Goal: Check status: Check status

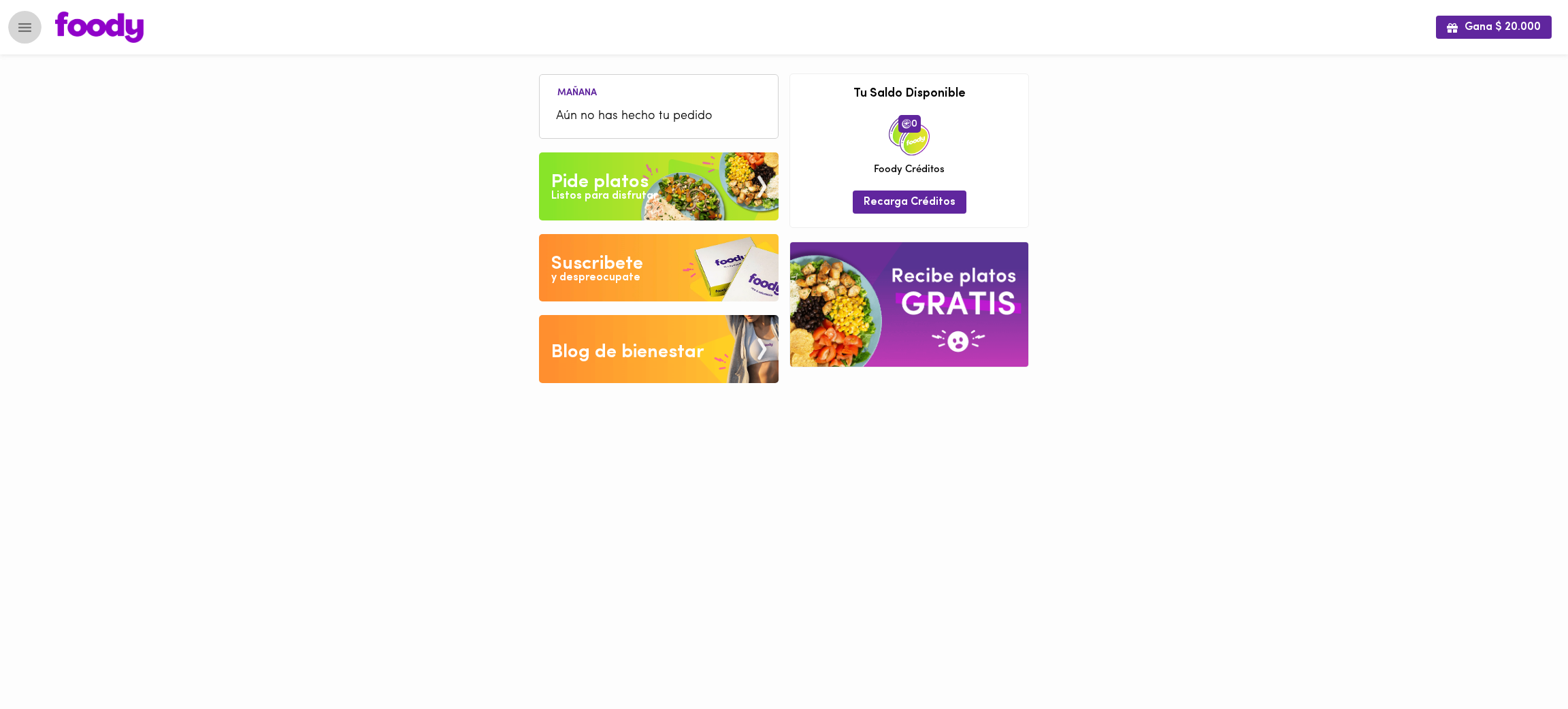
click at [28, 20] on icon "Menu" at bounding box center [25, 27] width 17 height 17
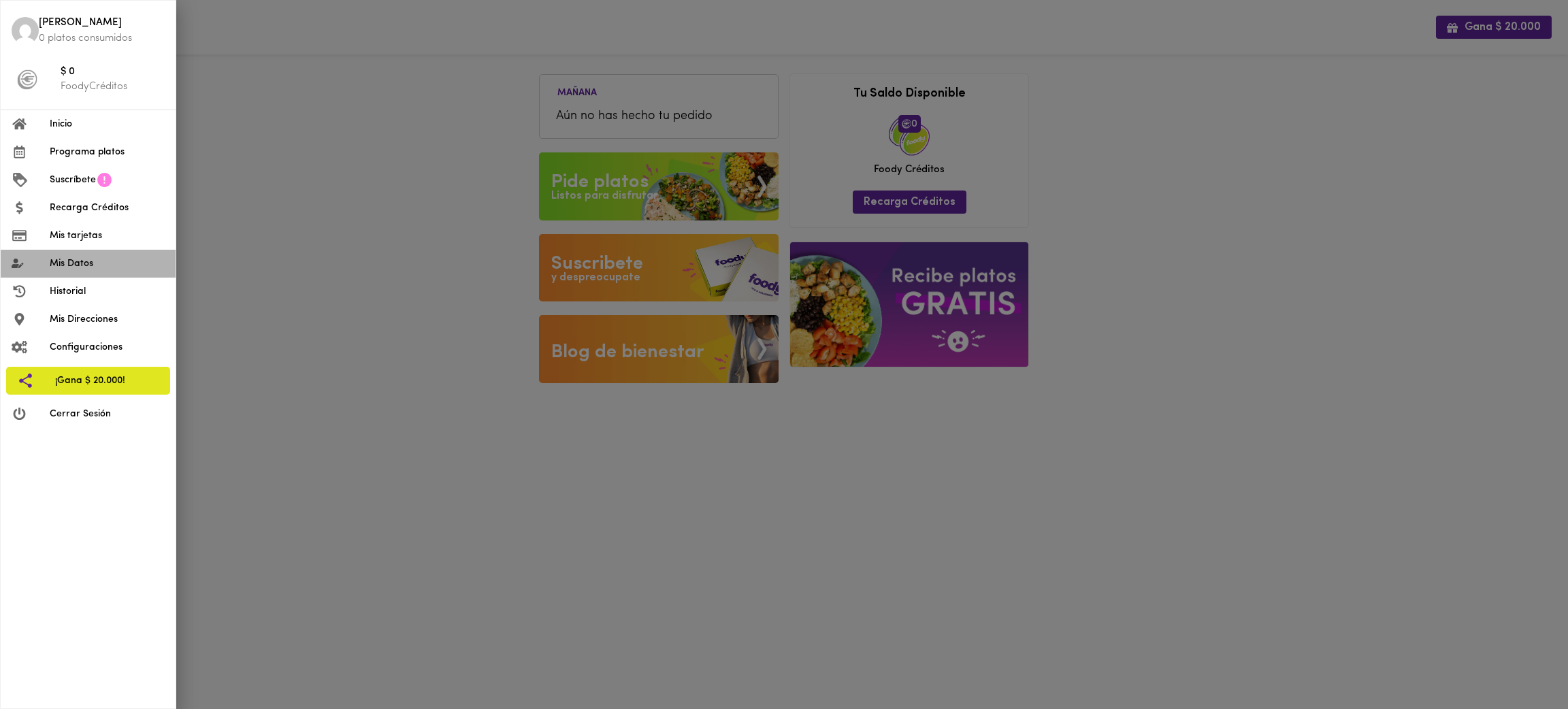
click at [104, 259] on span "Mis Datos" at bounding box center [107, 264] width 115 height 14
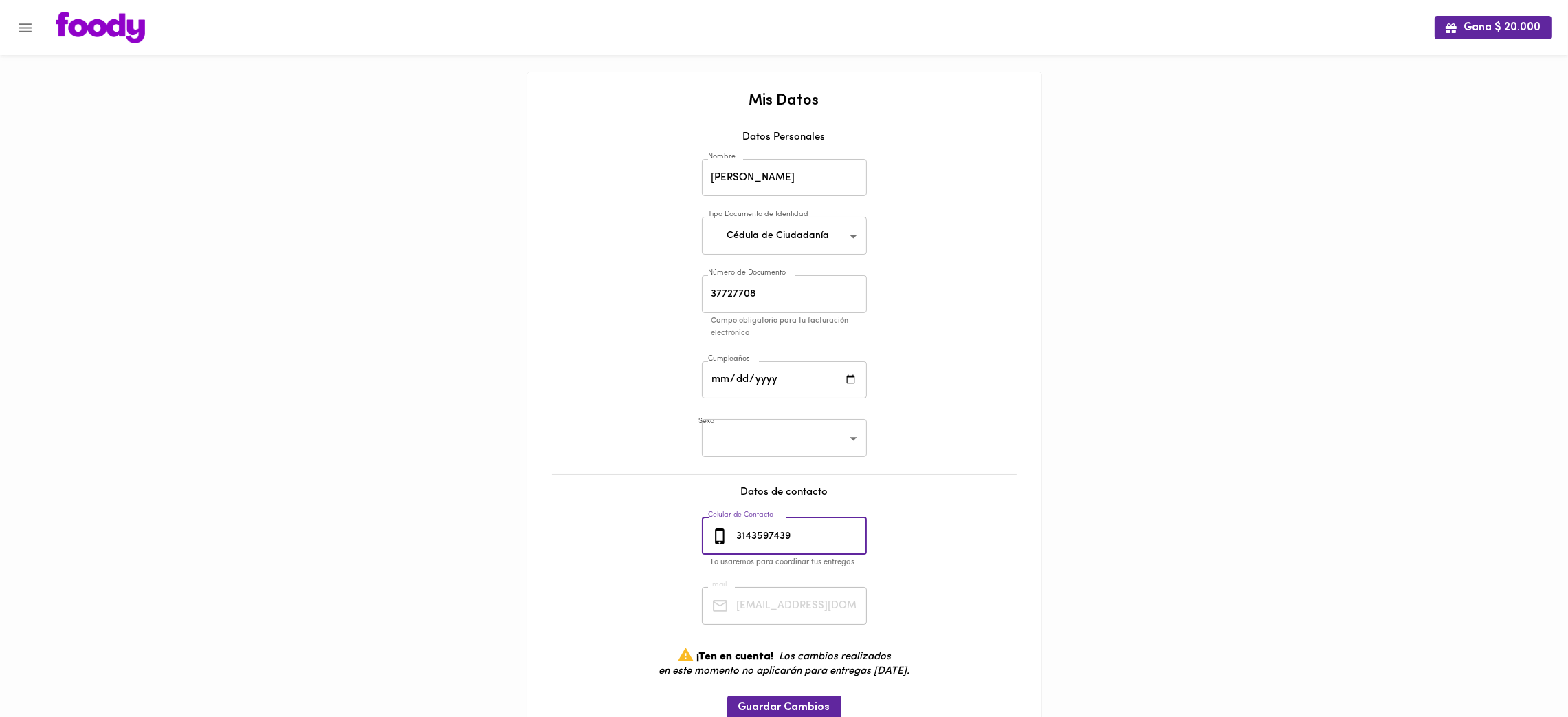
drag, startPoint x: 799, startPoint y: 540, endPoint x: 719, endPoint y: 507, distance: 86.5
click at [719, 507] on div "Mis Datos Datos Personales Nombre [PERSON_NAME] G Nombre Tipo Documento de Iden…" at bounding box center [784, 412] width 487 height 639
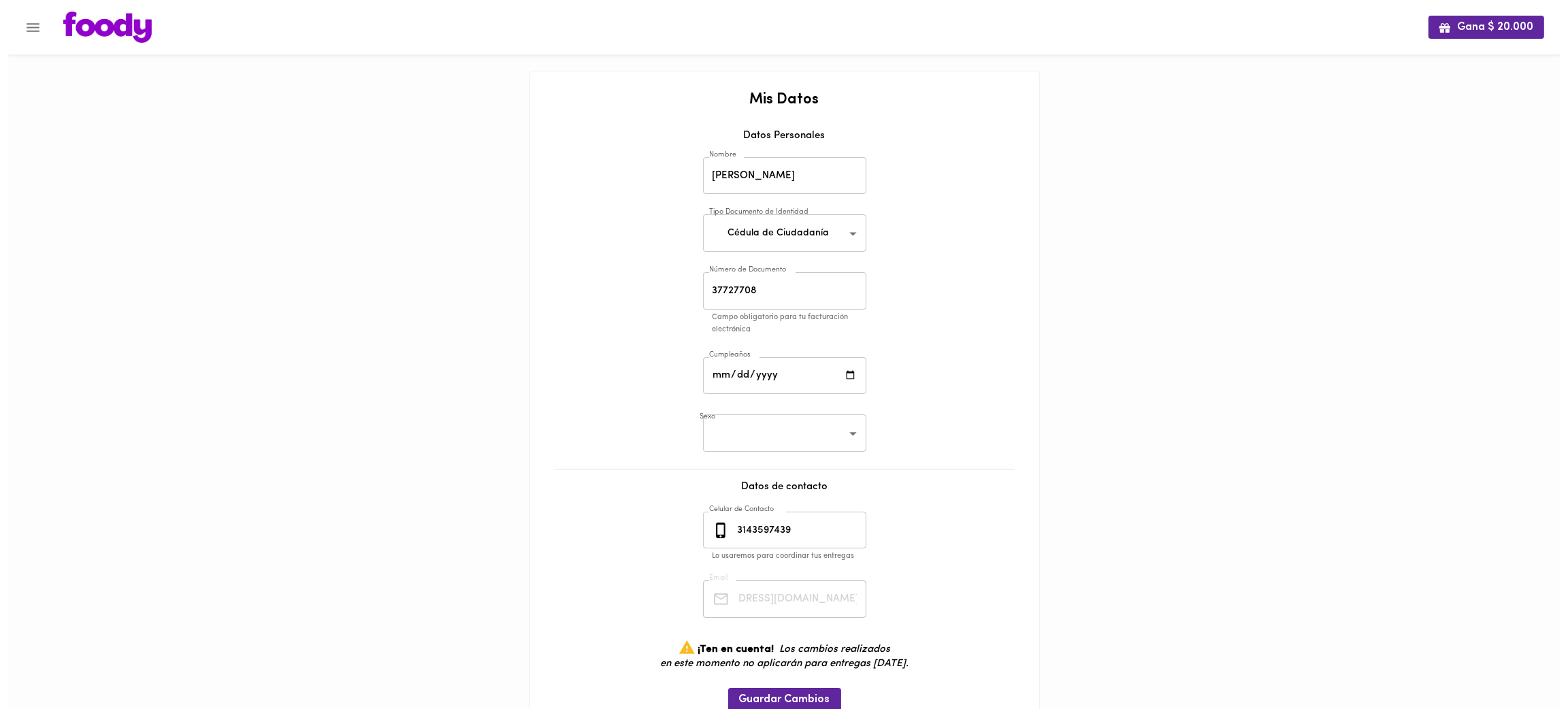
scroll to position [0, 54]
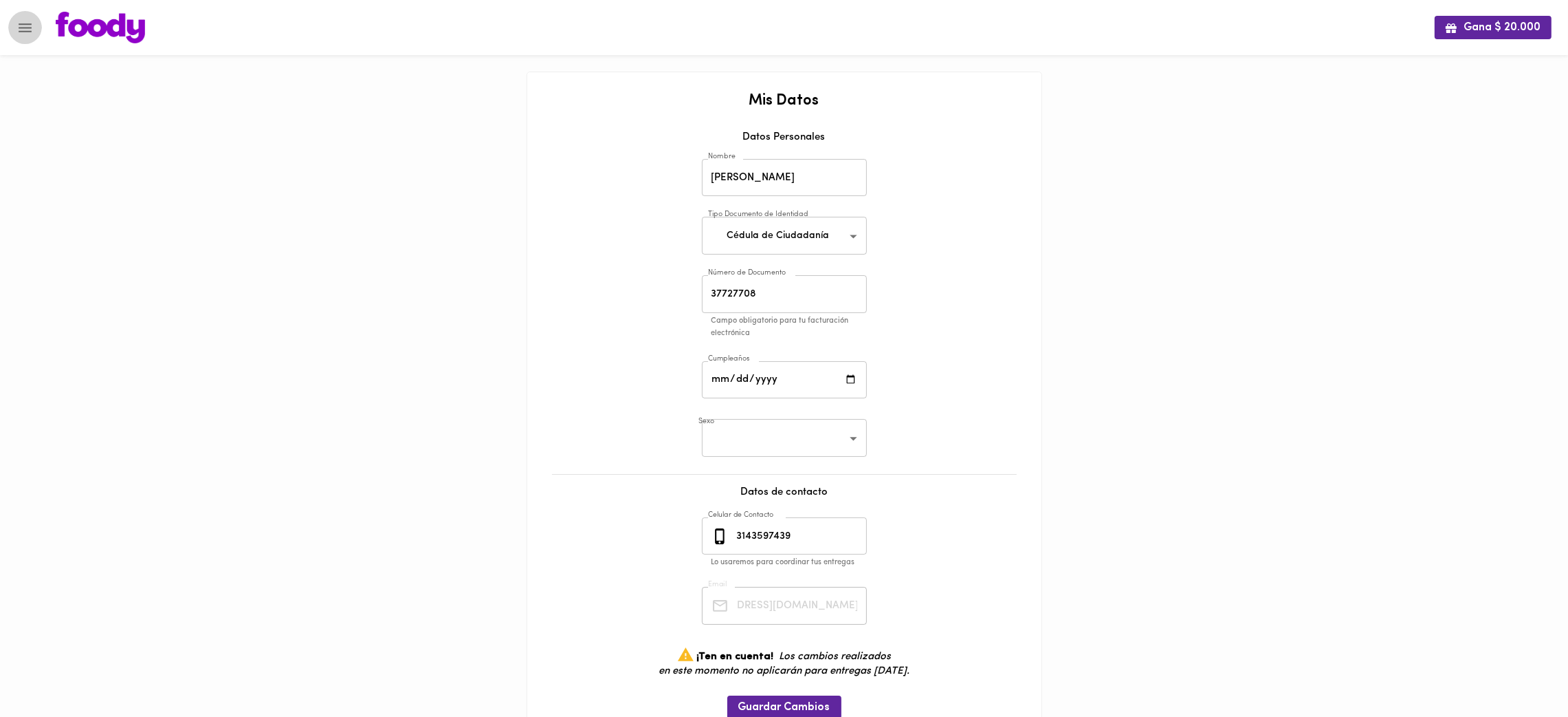
click at [19, 28] on icon "Menu" at bounding box center [25, 28] width 13 height 9
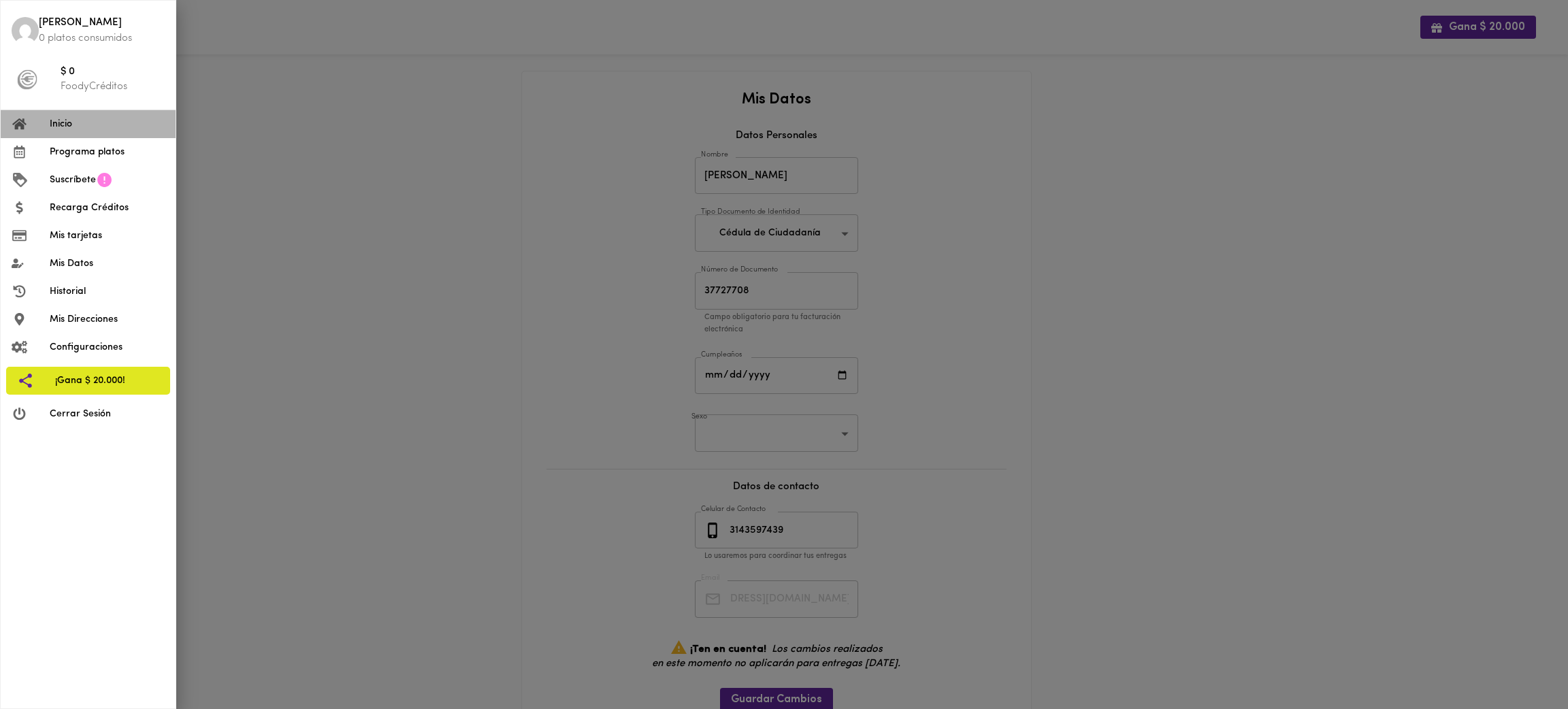
click at [116, 128] on span "Inicio" at bounding box center [107, 125] width 115 height 14
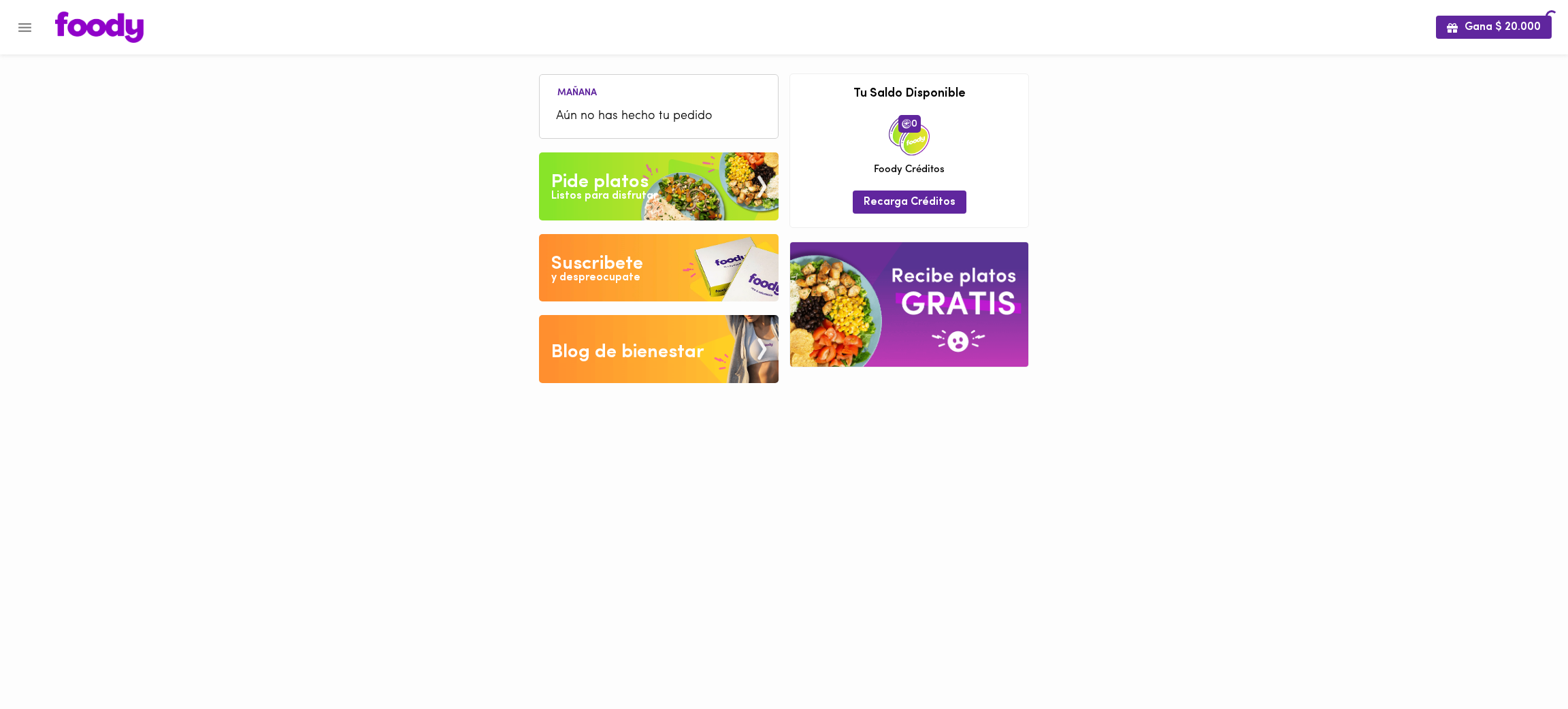
click at [116, 128] on div "Gana $ 20.000 [DATE] Aún no has hecho tu pedido Tu pago contraentrega por $- es…" at bounding box center [784, 201] width 1568 height 403
click at [21, 27] on icon "Menu" at bounding box center [25, 28] width 13 height 9
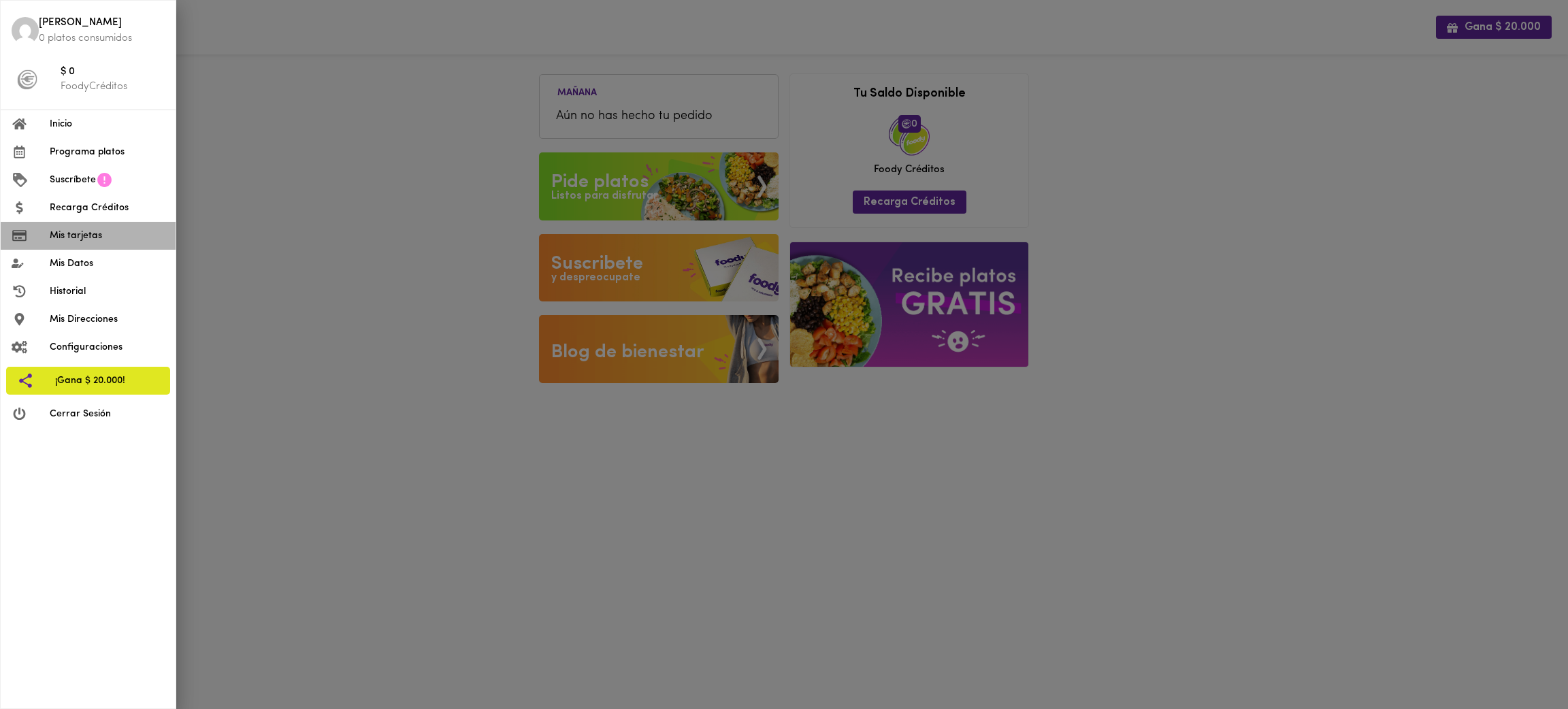
click at [101, 240] on span "Mis tarjetas" at bounding box center [107, 236] width 115 height 14
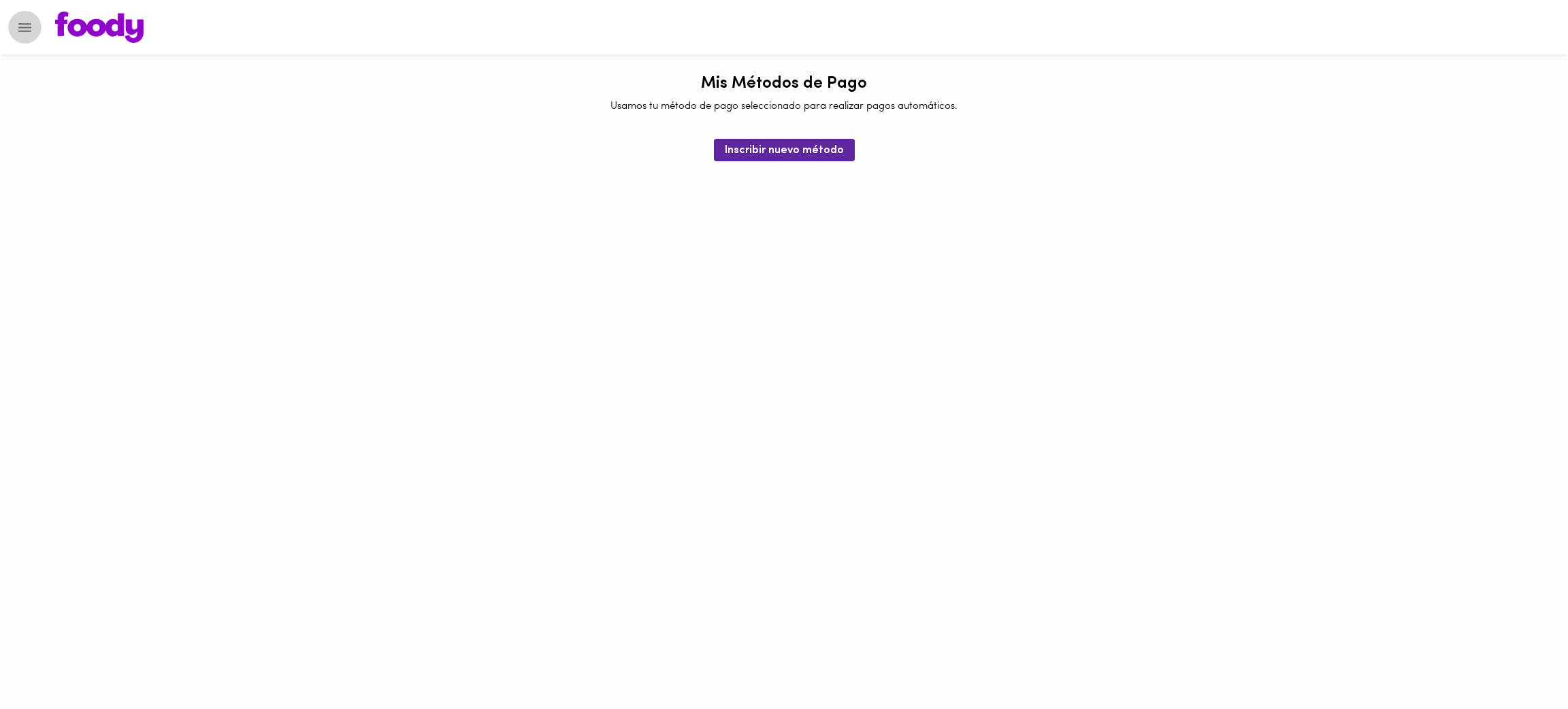
click at [35, 27] on button "Menu" at bounding box center [25, 28] width 33 height 33
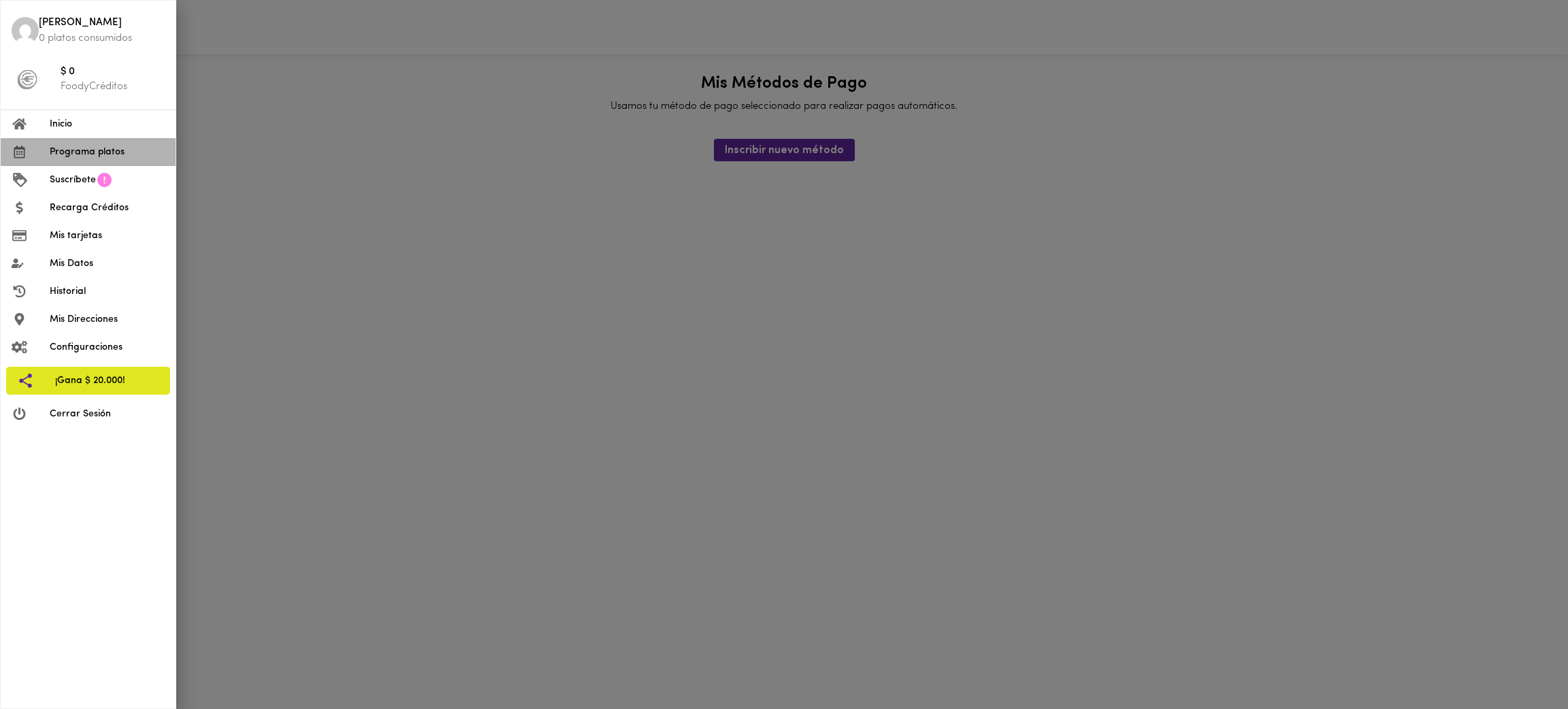
click at [119, 157] on span "Programa platos" at bounding box center [107, 152] width 115 height 14
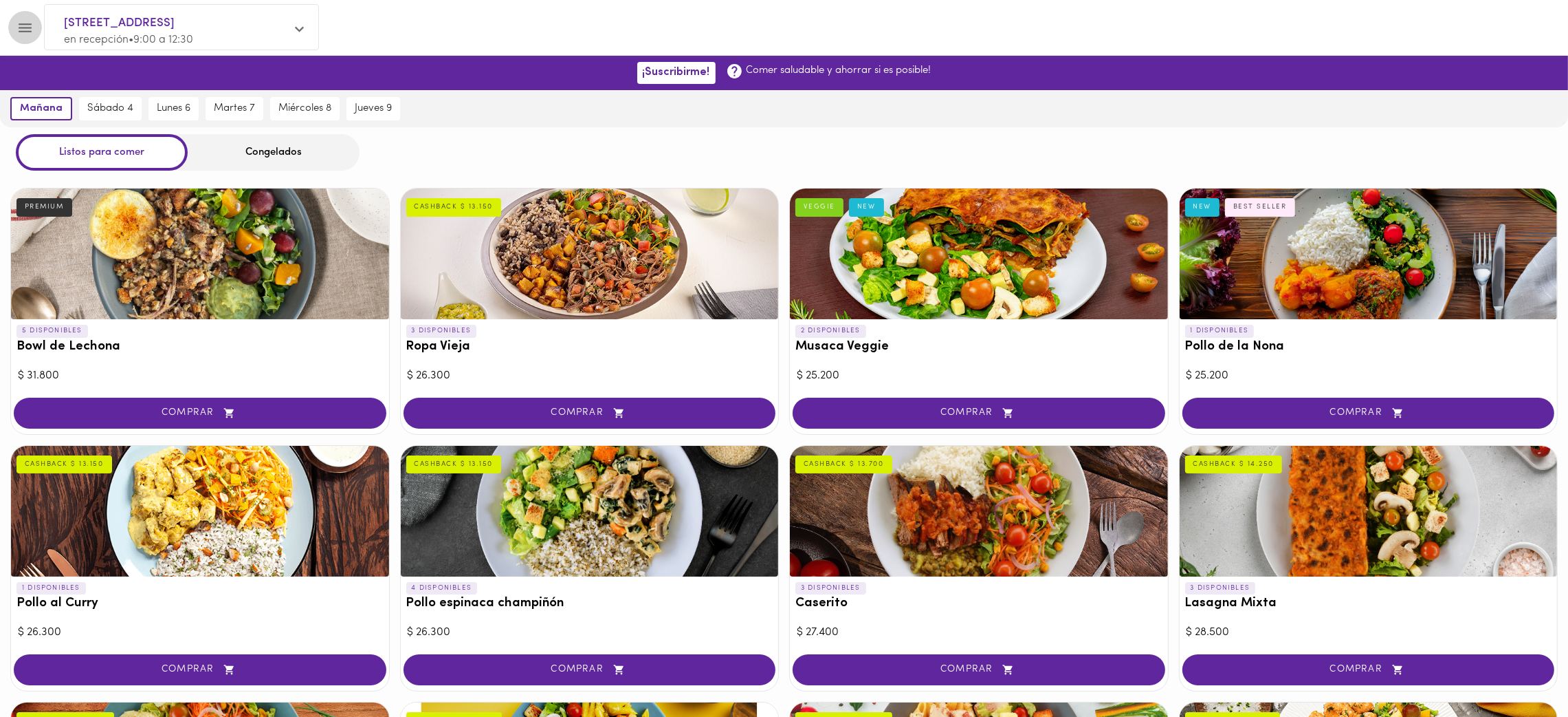
click at [21, 31] on icon "Menu" at bounding box center [25, 28] width 13 height 9
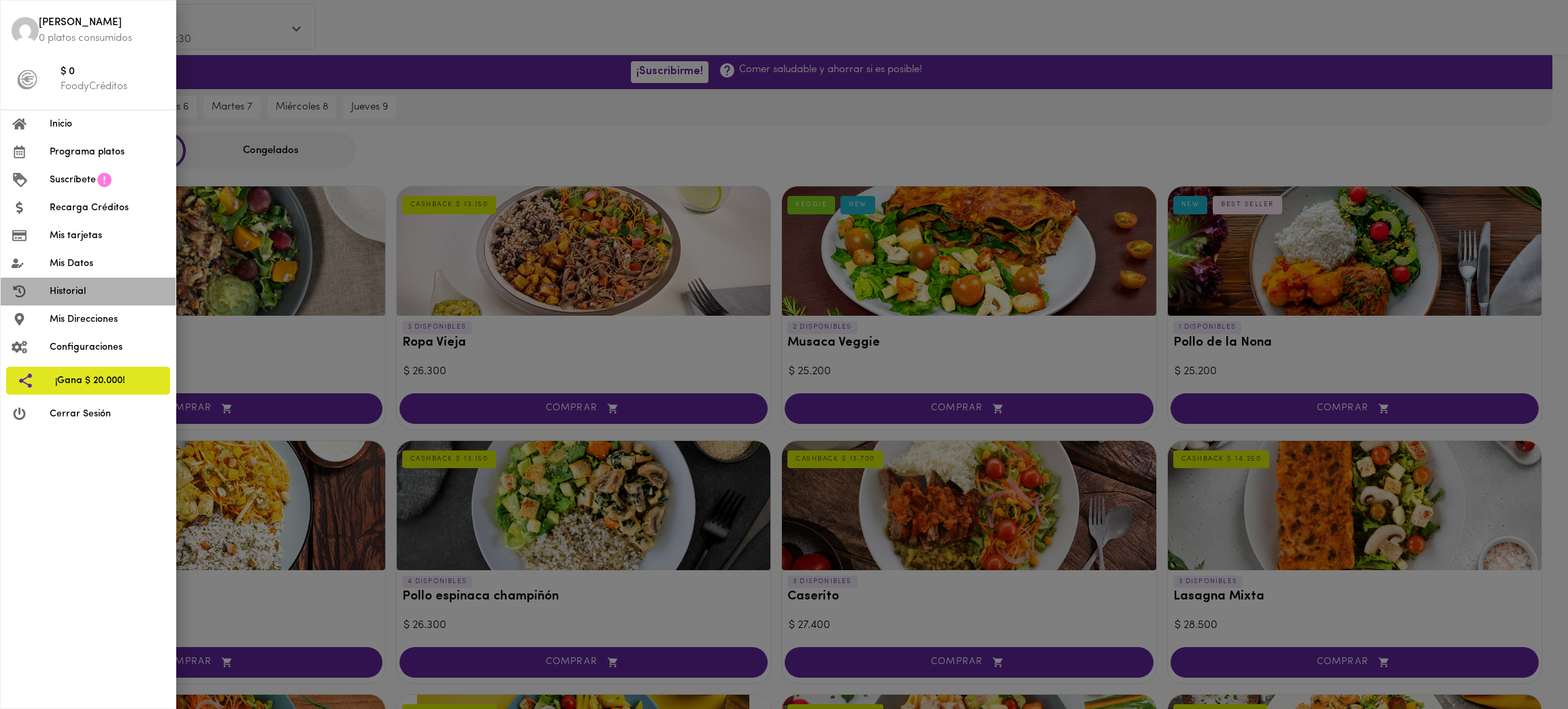
click at [104, 292] on span "Historial" at bounding box center [107, 292] width 115 height 14
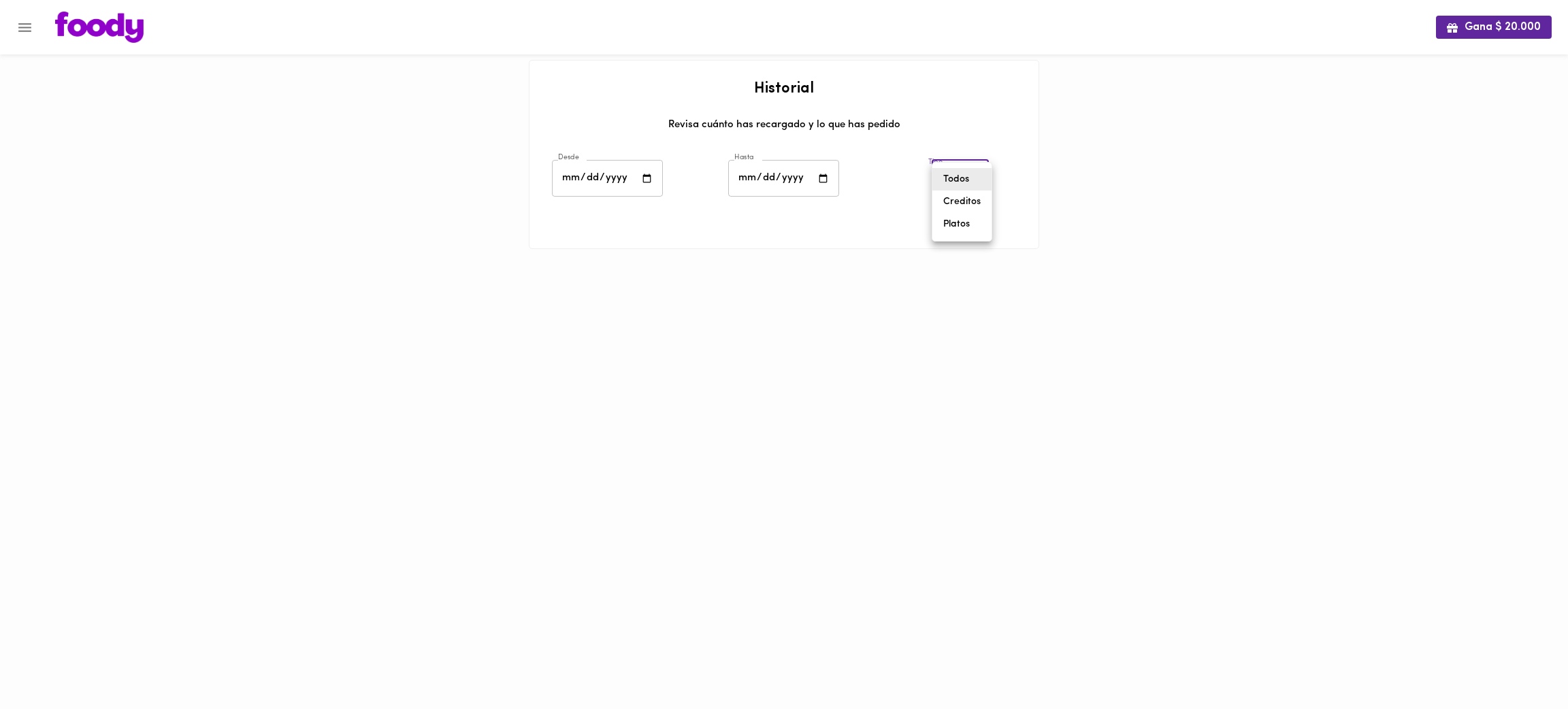
click at [969, 190] on body "Gana $ 20.000 Historial Revisa cuánto has recargado y lo que has pedido Desde D…" at bounding box center [784, 141] width 1568 height 283
click at [646, 179] on div at bounding box center [784, 354] width 1568 height 709
click at [648, 177] on input "date" at bounding box center [607, 179] width 111 height 38
type input "[DATE]"
click at [770, 184] on input "date" at bounding box center [783, 179] width 111 height 38
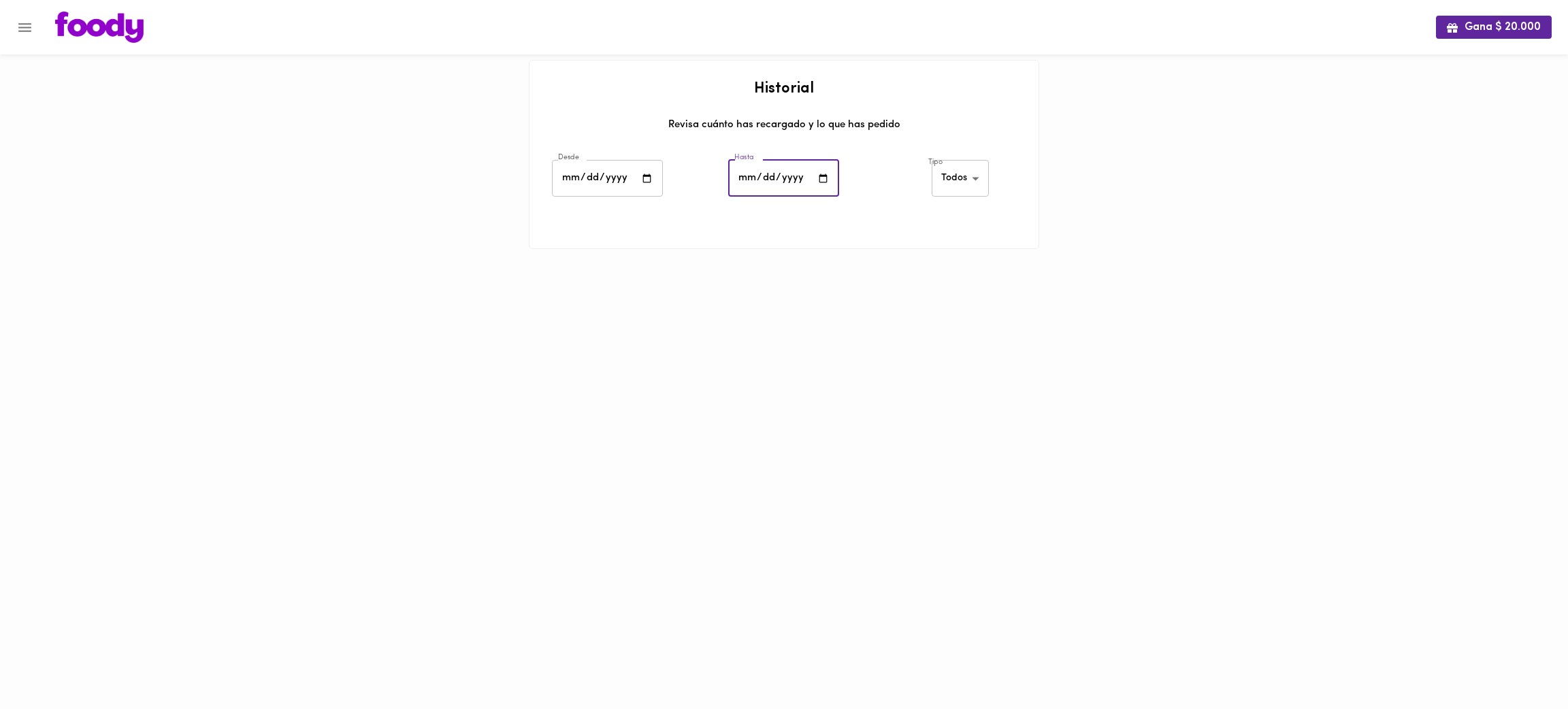
click at [820, 175] on input "date" at bounding box center [783, 179] width 111 height 38
type input "[DATE]"
click at [862, 174] on div "Hasta [DATE] Hasta" at bounding box center [783, 180] width 176 height 48
click at [955, 181] on body "Gana $ 20.000 Historial Revisa cuánto has recargado y lo que has pedido Desde […" at bounding box center [784, 141] width 1568 height 283
click at [959, 210] on li "Creditos" at bounding box center [962, 201] width 59 height 22
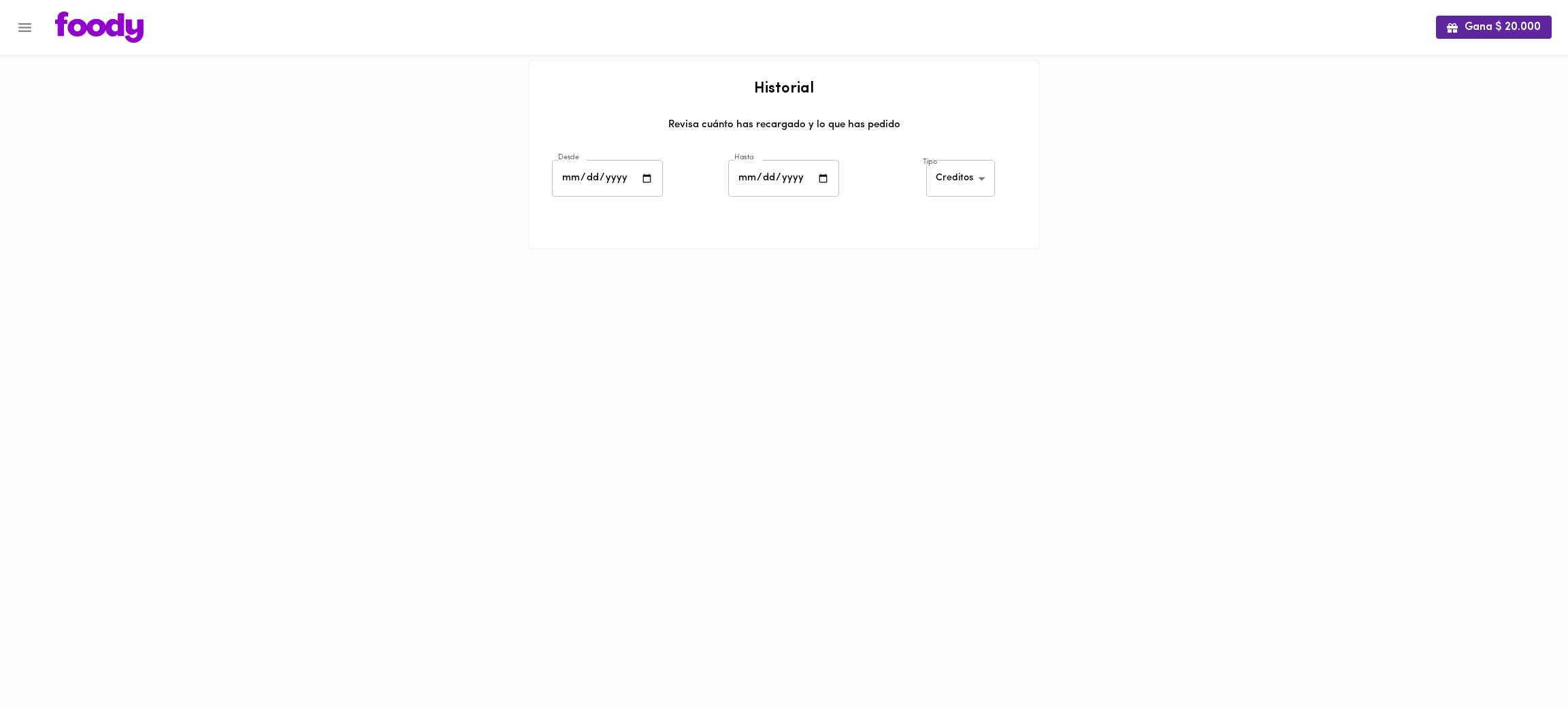
click at [880, 185] on div "Tipo Creditos [PERSON_NAME]-credits ​" at bounding box center [960, 180] width 176 height 48
click at [956, 184] on body "Gana $ 20.000 Historial Revisa cuánto has recargado y lo que has pedido Desde […" at bounding box center [784, 141] width 1568 height 283
click at [962, 206] on li "Platos" at bounding box center [960, 201] width 67 height 22
type input "[PERSON_NAME]-dishes"
click at [644, 180] on input "[DATE]" at bounding box center [607, 179] width 111 height 38
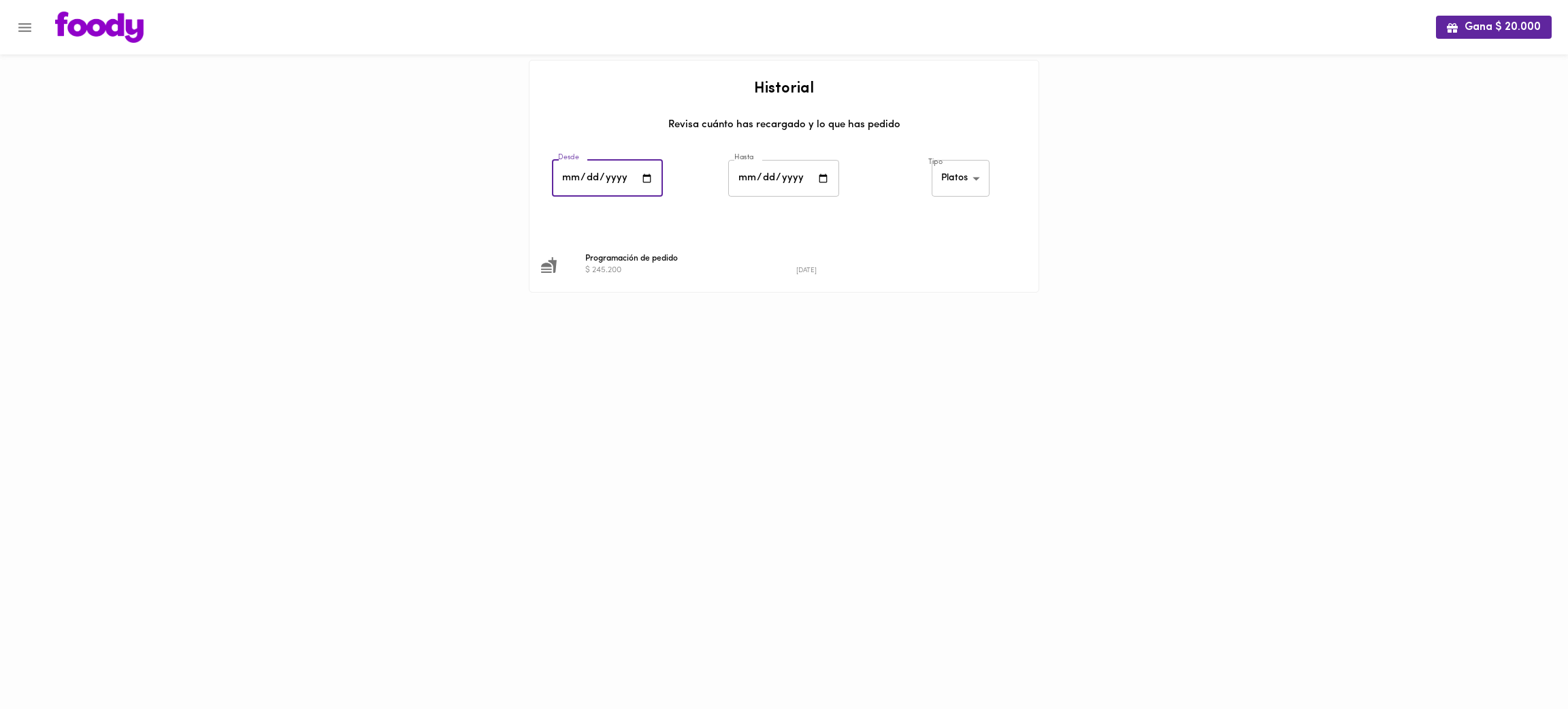
type input "[DATE]"
click at [958, 187] on body "Gana $ 20.000 Historial Revisa cuánto has recargado y lo que has pedido Desde […" at bounding box center [784, 163] width 1568 height 327
click at [962, 151] on li "Creditos" at bounding box center [962, 156] width 59 height 22
click at [958, 175] on body "Gana $ 20.000 Historial Revisa cuánto has recargado y lo que has pedido Desde […" at bounding box center [784, 141] width 1568 height 283
click at [965, 206] on li "Platos" at bounding box center [960, 201] width 67 height 22
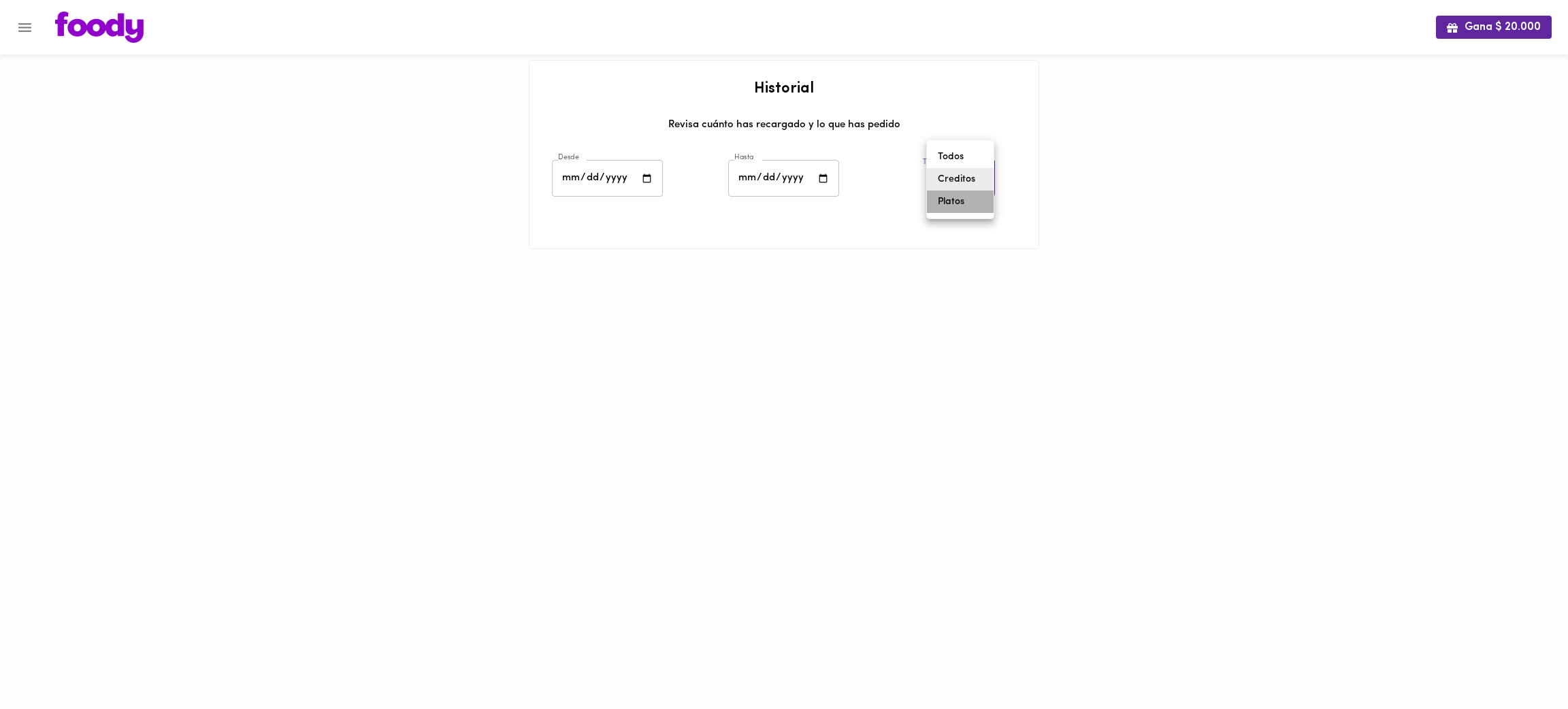
type input "[PERSON_NAME]-dishes"
click at [885, 222] on div at bounding box center [784, 220] width 509 height 34
